Goal: Task Accomplishment & Management: Use online tool/utility

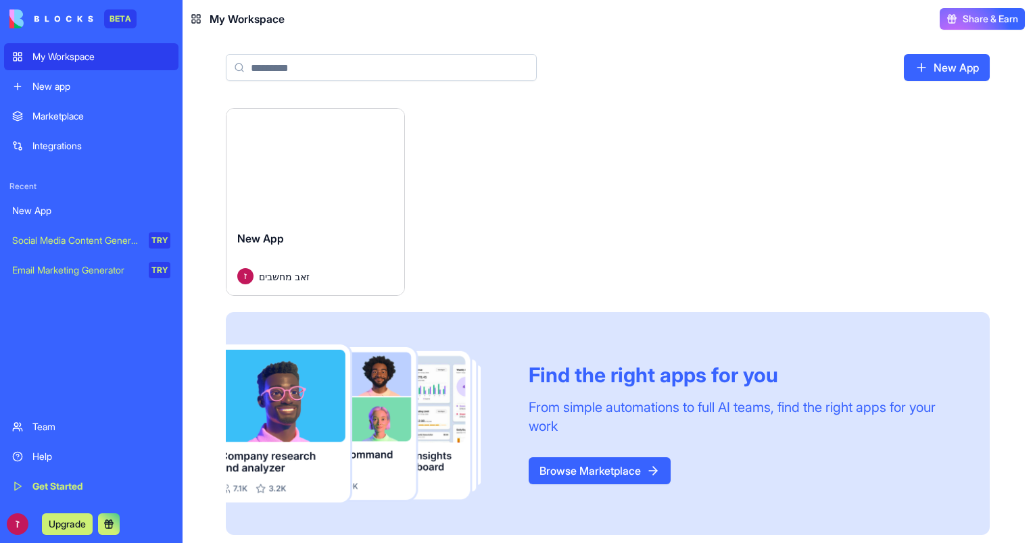
click at [97, 143] on div "Integrations" at bounding box center [101, 146] width 138 height 14
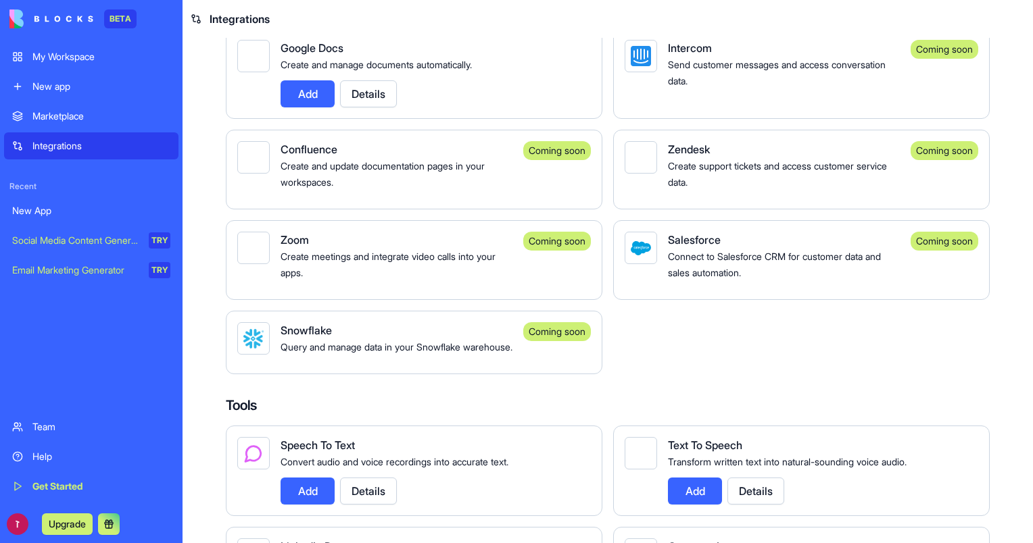
scroll to position [952, 0]
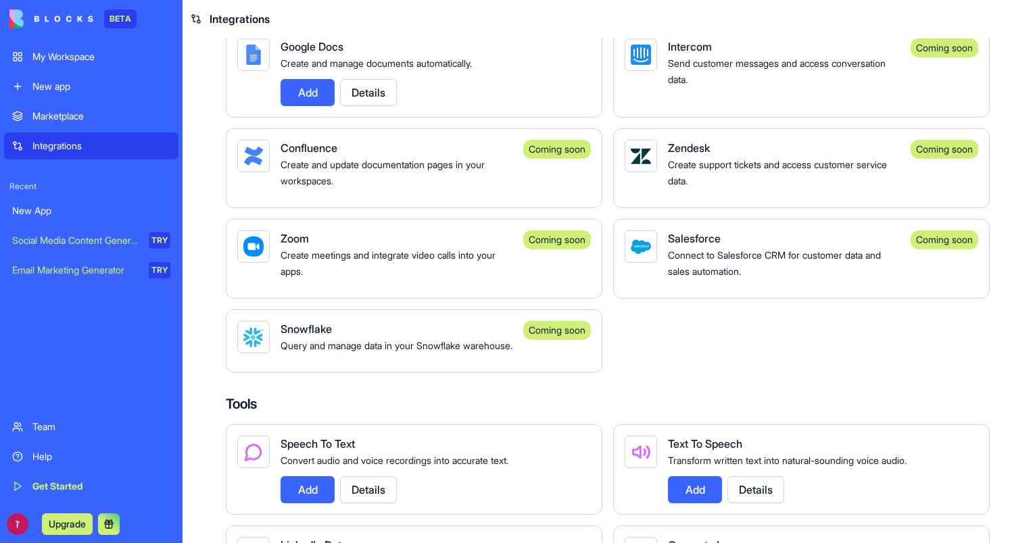
click at [107, 59] on div "My Workspace" at bounding box center [101, 57] width 138 height 14
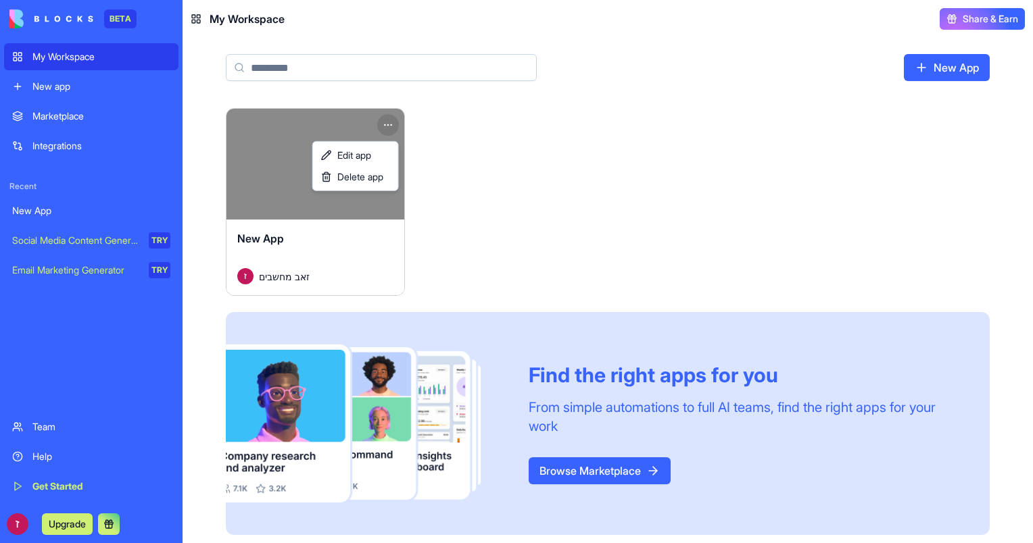
click at [383, 120] on html "BETA My Workspace New app Marketplace Integrations Recent New App Social Media …" at bounding box center [516, 271] width 1033 height 543
click at [382, 180] on span "Delete app" at bounding box center [360, 177] width 46 height 14
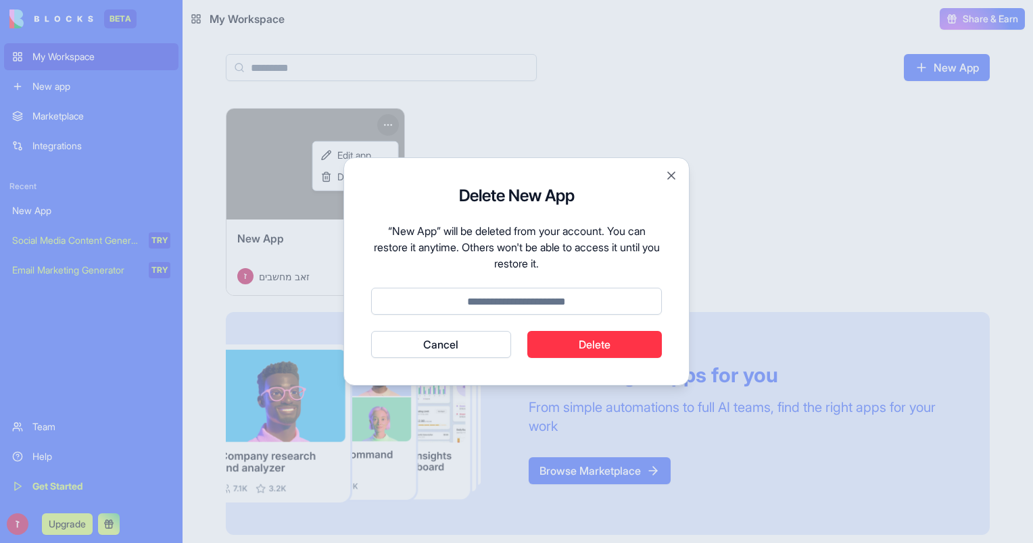
click at [557, 304] on input at bounding box center [516, 301] width 291 height 27
type input "******"
click at [371, 331] on button "Cancel" at bounding box center [441, 344] width 140 height 27
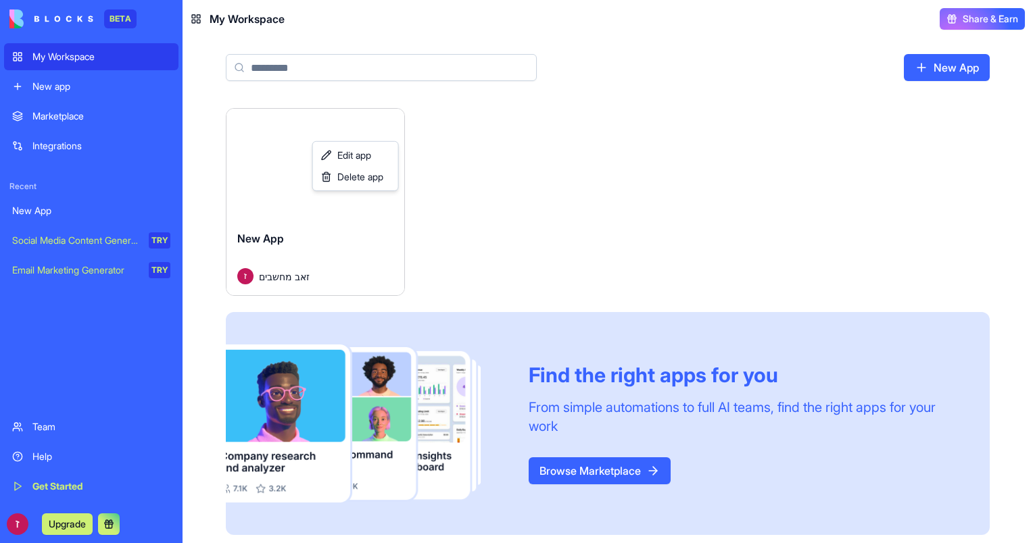
click at [929, 66] on html "BETA My Workspace New app Marketplace Integrations Recent New App Social Media …" at bounding box center [516, 271] width 1033 height 543
click at [929, 66] on link "New App" at bounding box center [947, 67] width 86 height 27
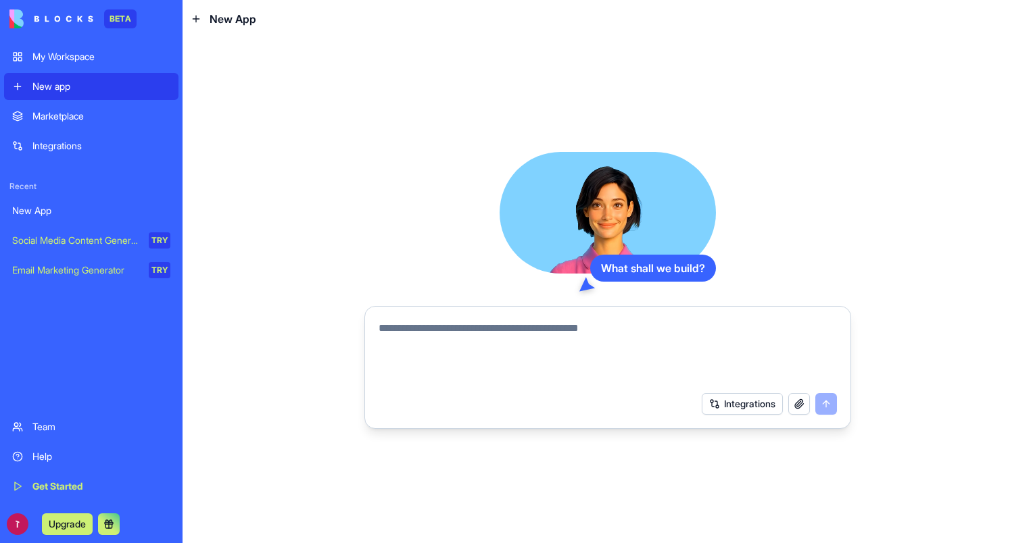
click at [792, 411] on button "button" at bounding box center [799, 404] width 22 height 22
click at [725, 406] on button "Integrations" at bounding box center [742, 404] width 81 height 22
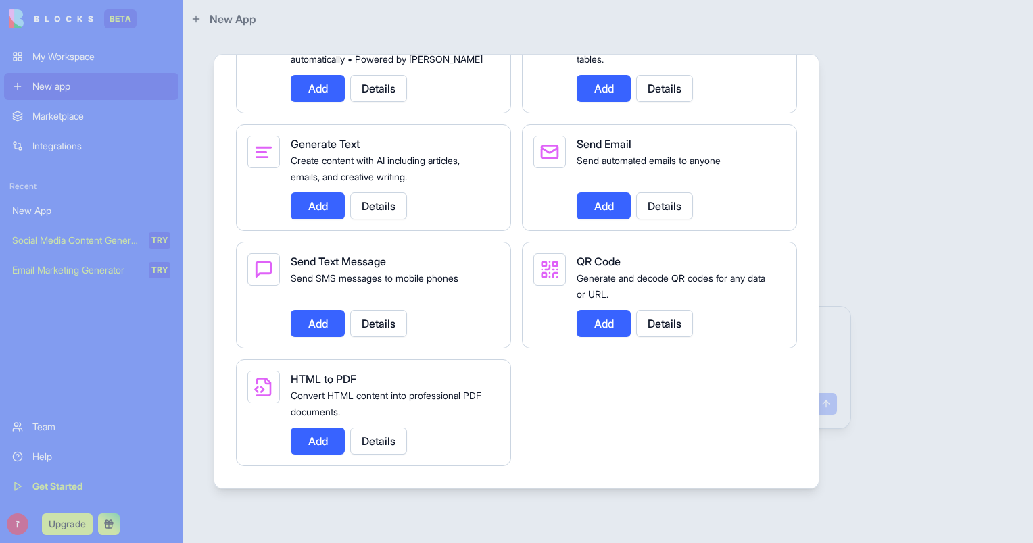
scroll to position [1933, 0]
click at [894, 103] on div at bounding box center [516, 271] width 1033 height 543
